Goal: Navigation & Orientation: Find specific page/section

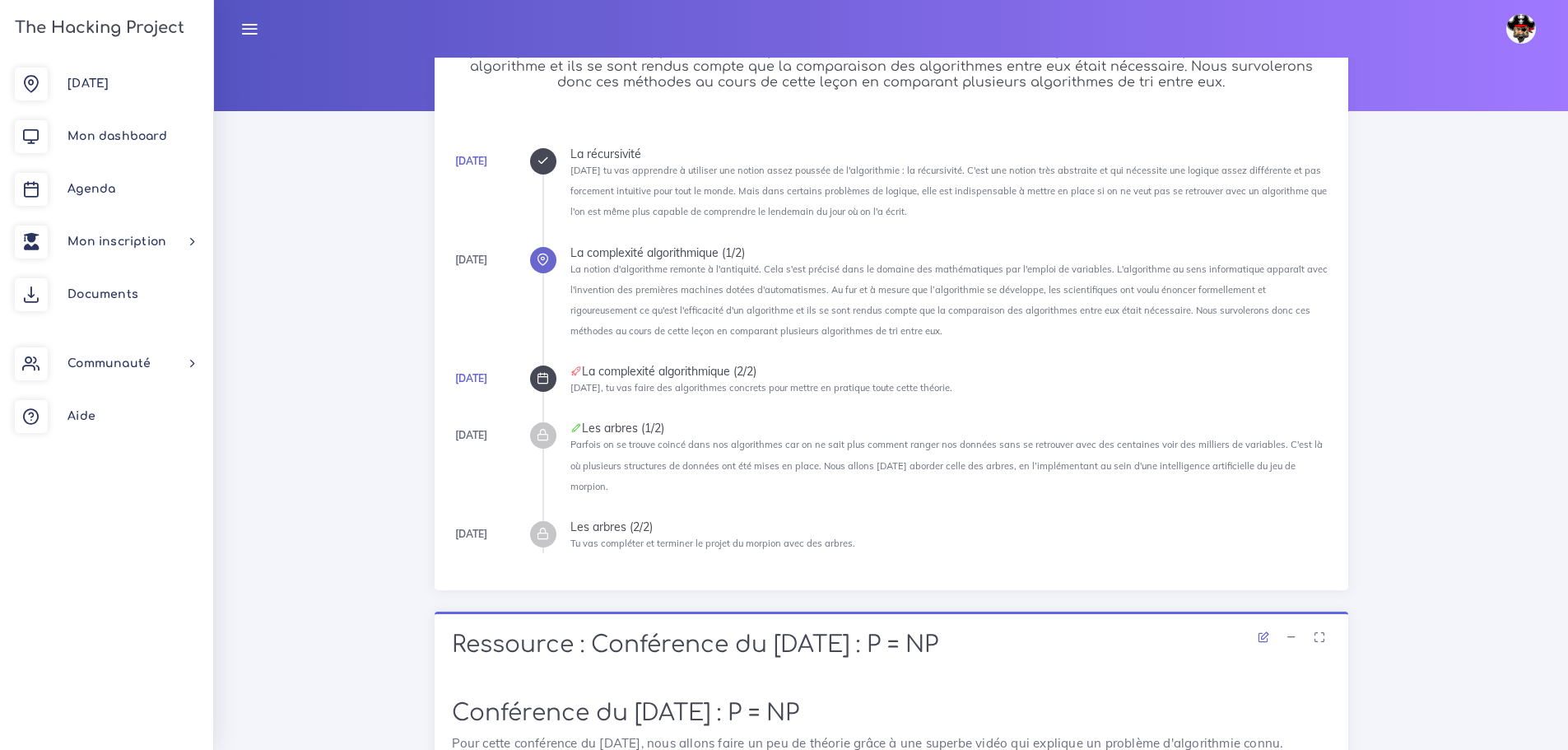
scroll to position [154, 0]
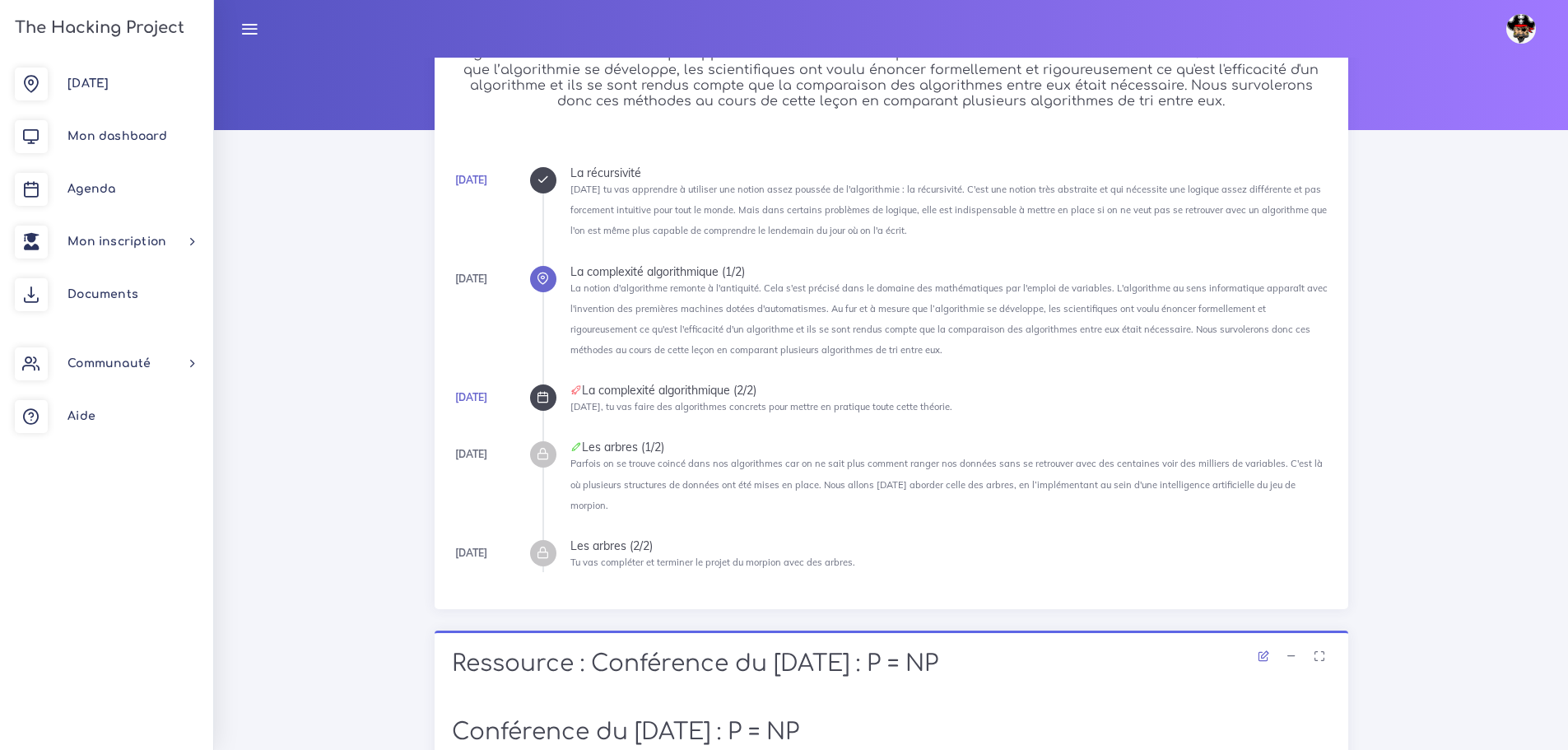
click at [540, 397] on icon at bounding box center [543, 397] width 12 height 12
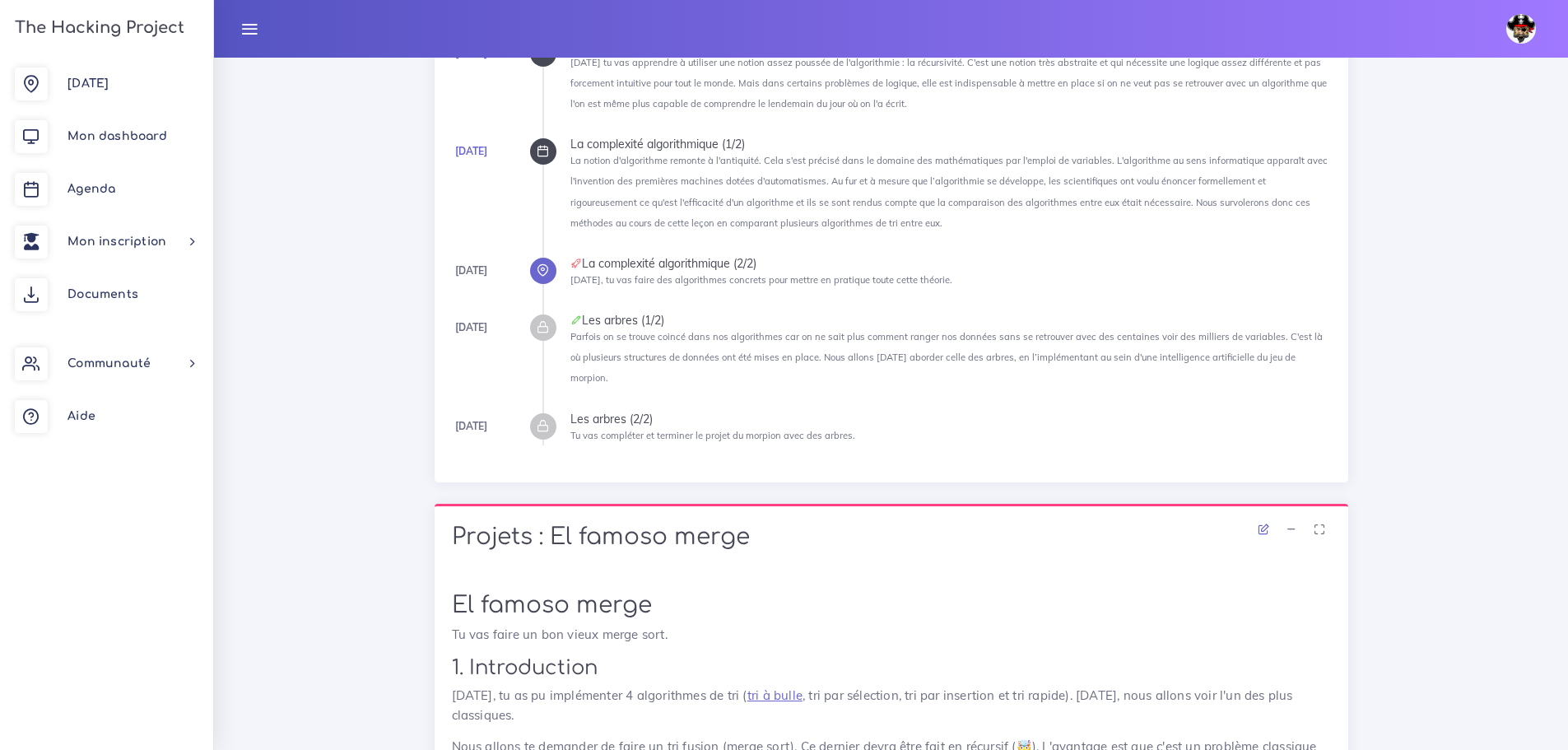
scroll to position [123, 0]
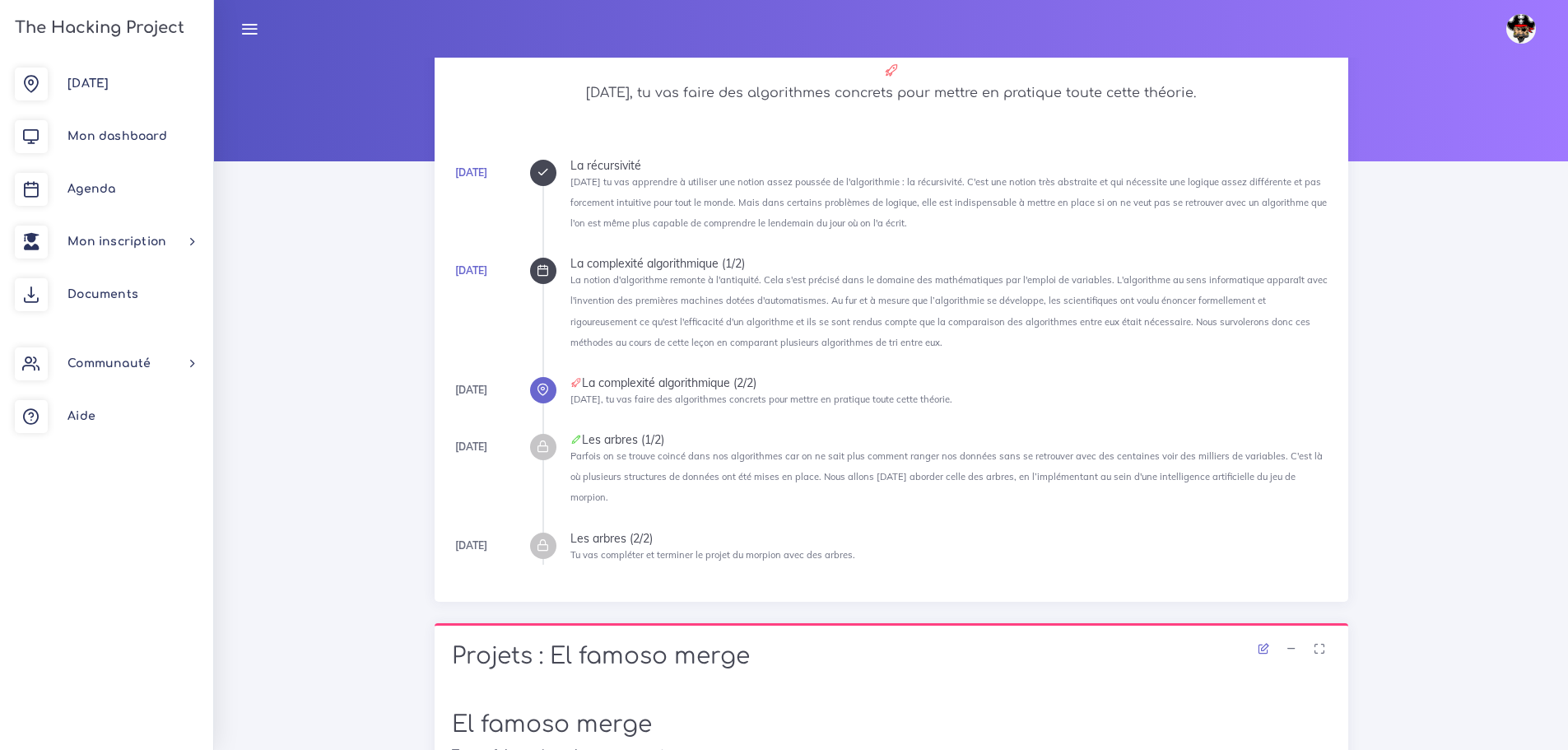
click at [545, 276] on icon at bounding box center [543, 271] width 12 height 12
